Goal: Information Seeking & Learning: Learn about a topic

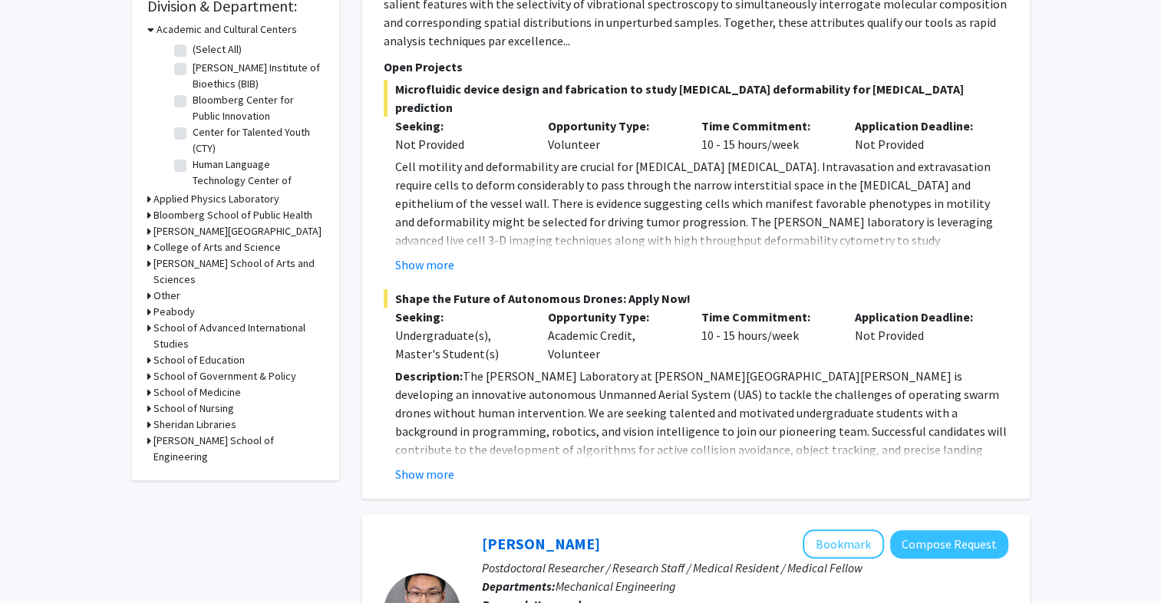
scroll to position [477, 0]
click at [153, 192] on h3 "Applied Physics Laboratory" at bounding box center [216, 197] width 126 height 16
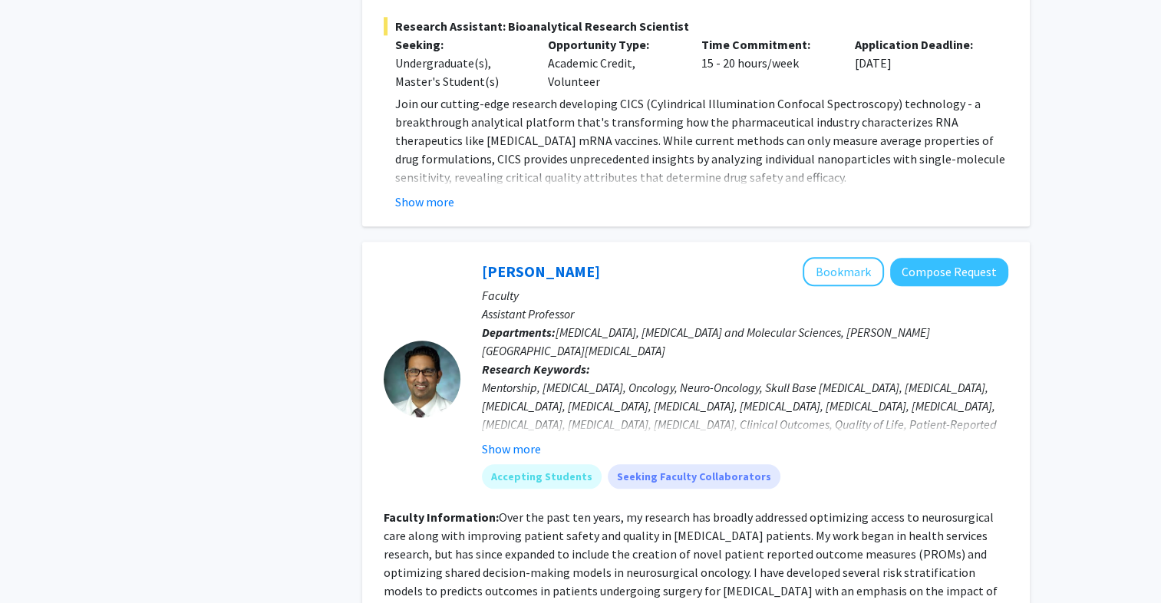
scroll to position [1672, 0]
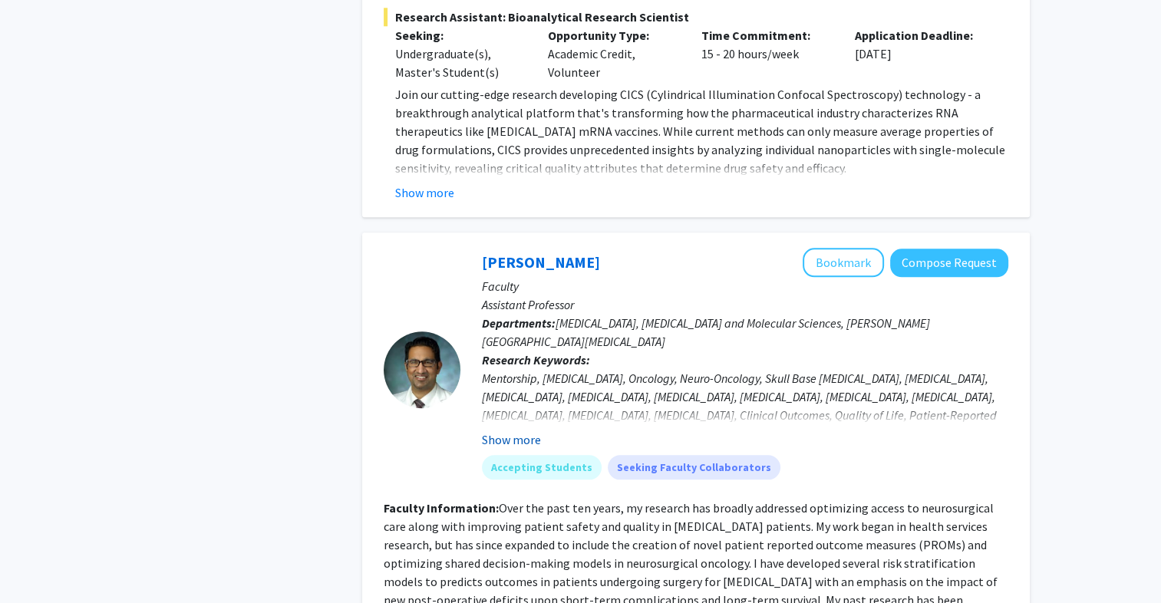
click at [531, 430] on button "Show more" at bounding box center [511, 439] width 59 height 18
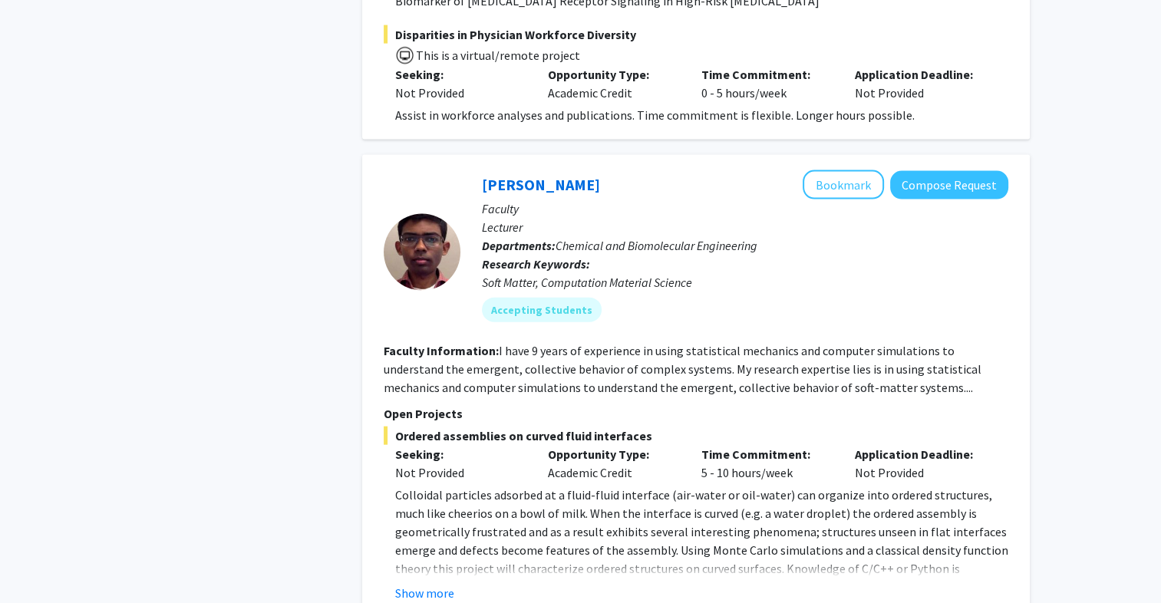
scroll to position [3369, 0]
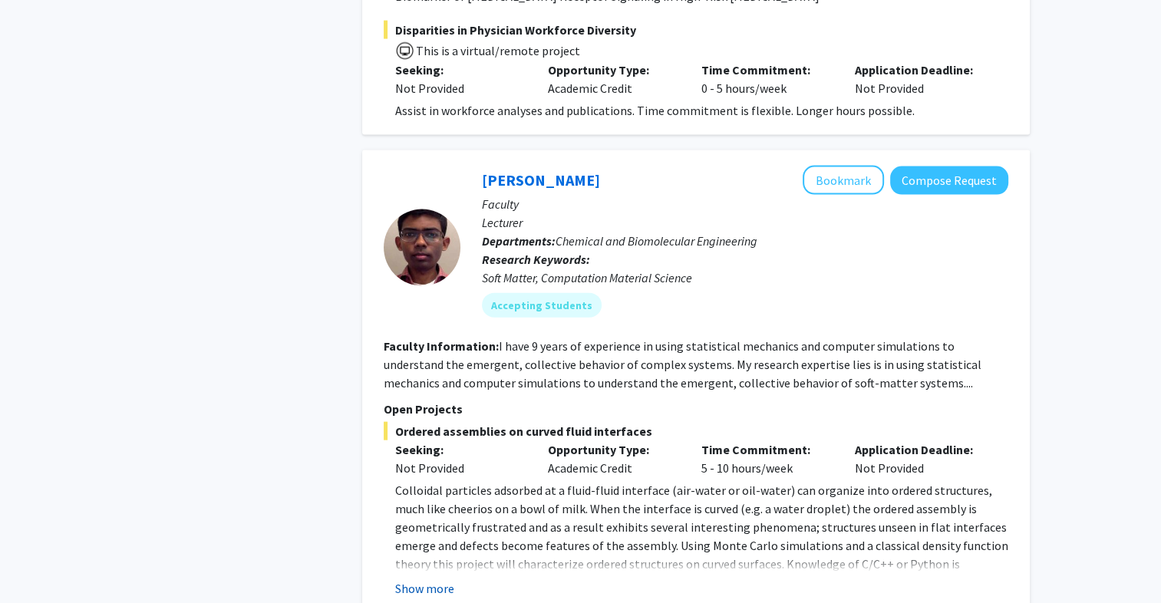
click at [450, 579] on button "Show more" at bounding box center [424, 588] width 59 height 18
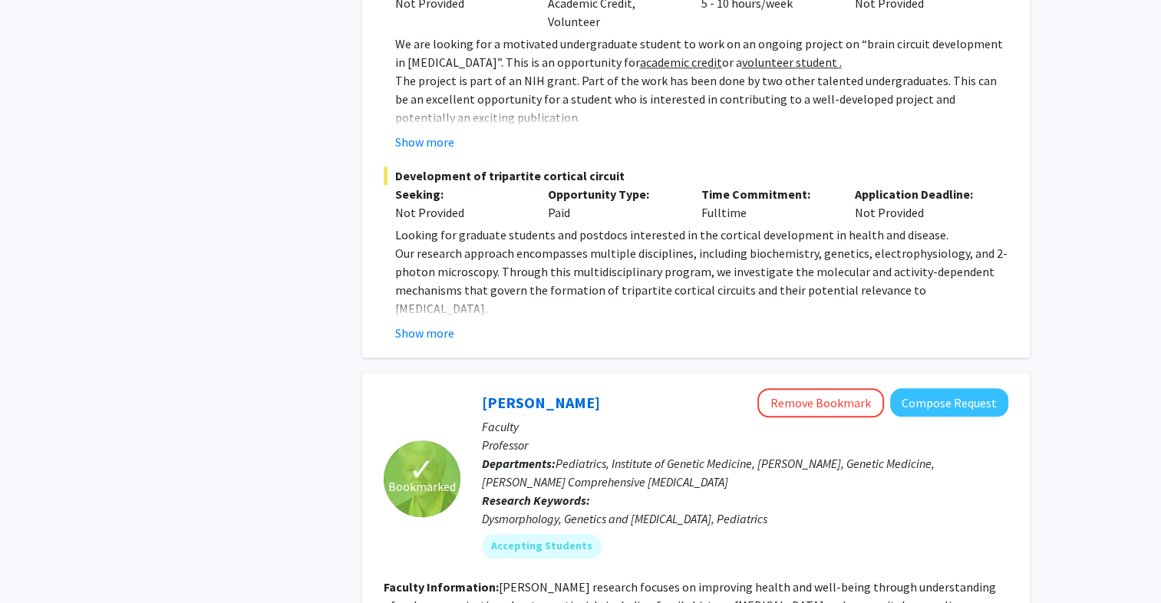
scroll to position [7429, 0]
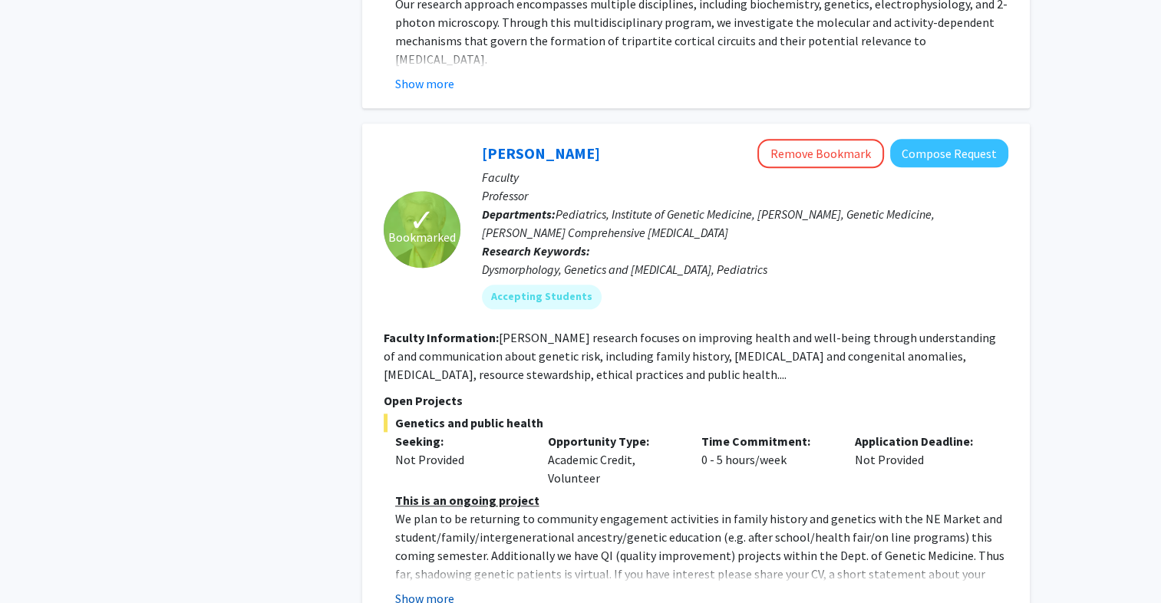
click at [401, 589] on button "Show more" at bounding box center [424, 598] width 59 height 18
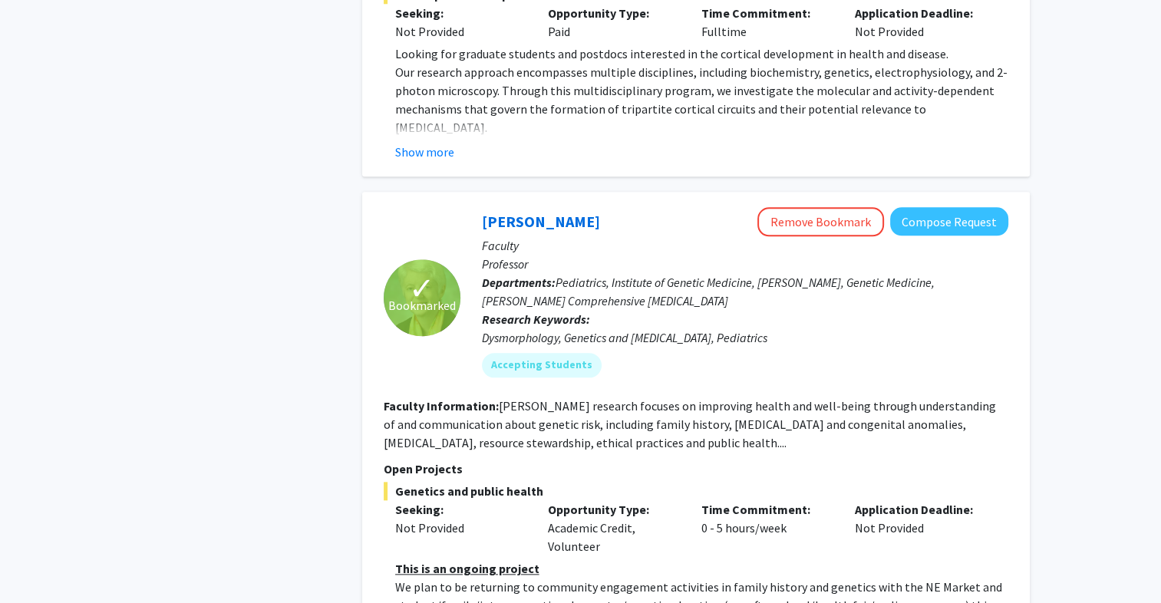
scroll to position [7342, 0]
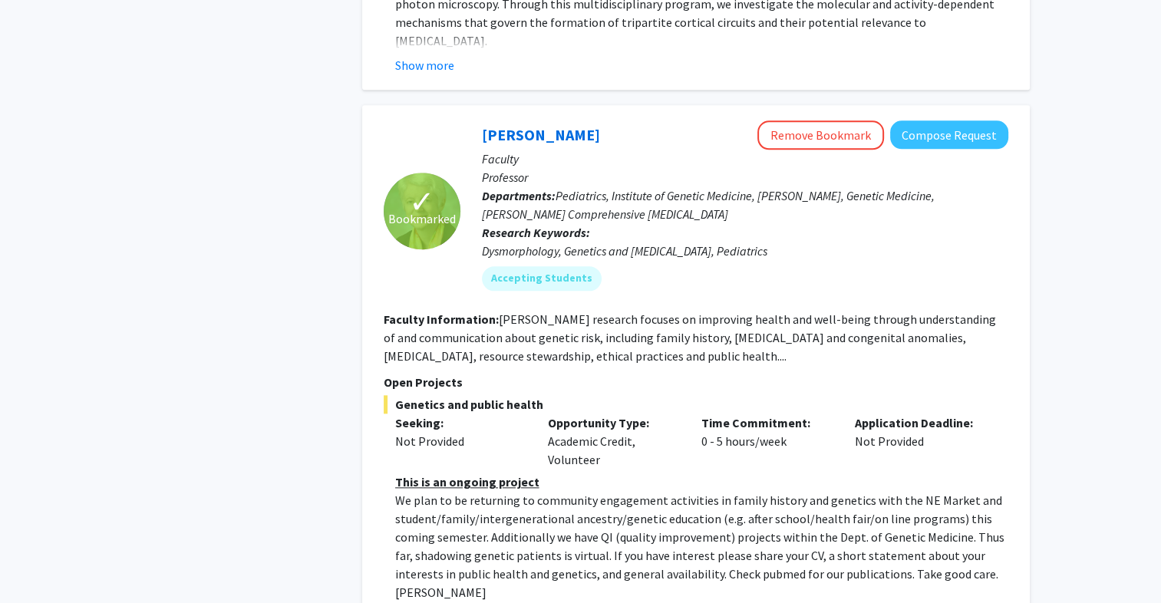
scroll to position [7341, 0]
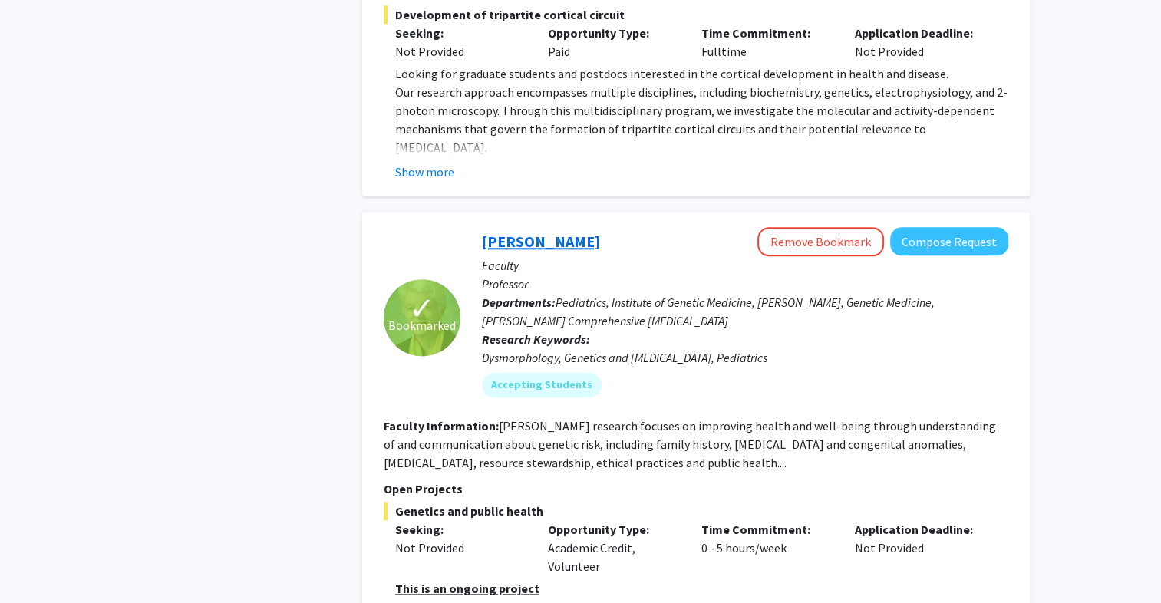
click at [529, 232] on link "[PERSON_NAME]" at bounding box center [541, 241] width 118 height 19
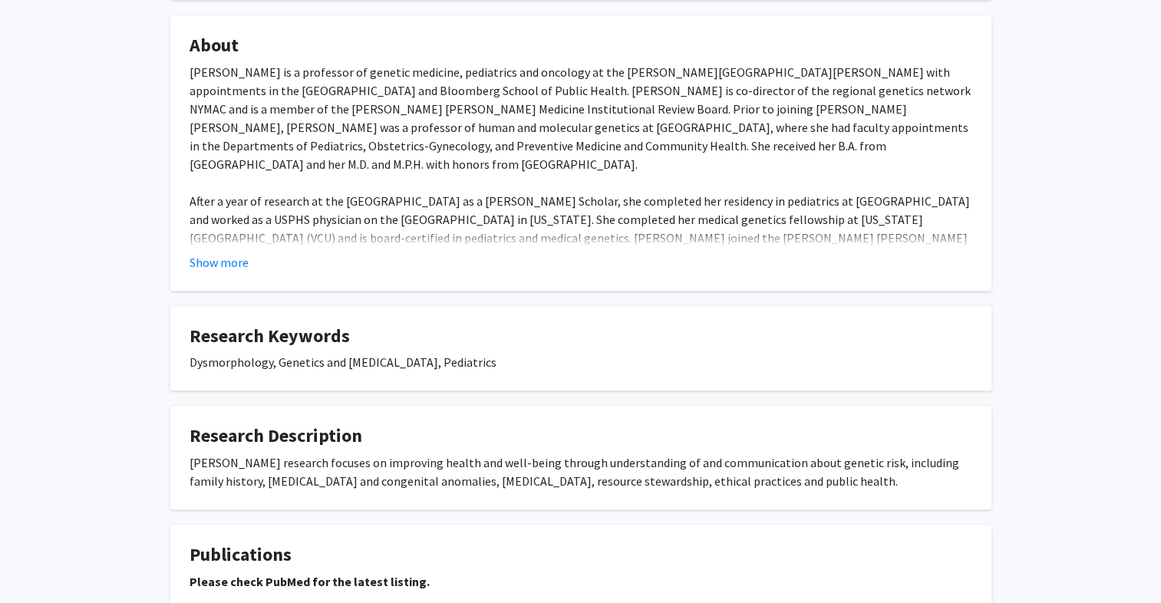
scroll to position [629, 0]
